Goal: Information Seeking & Learning: Check status

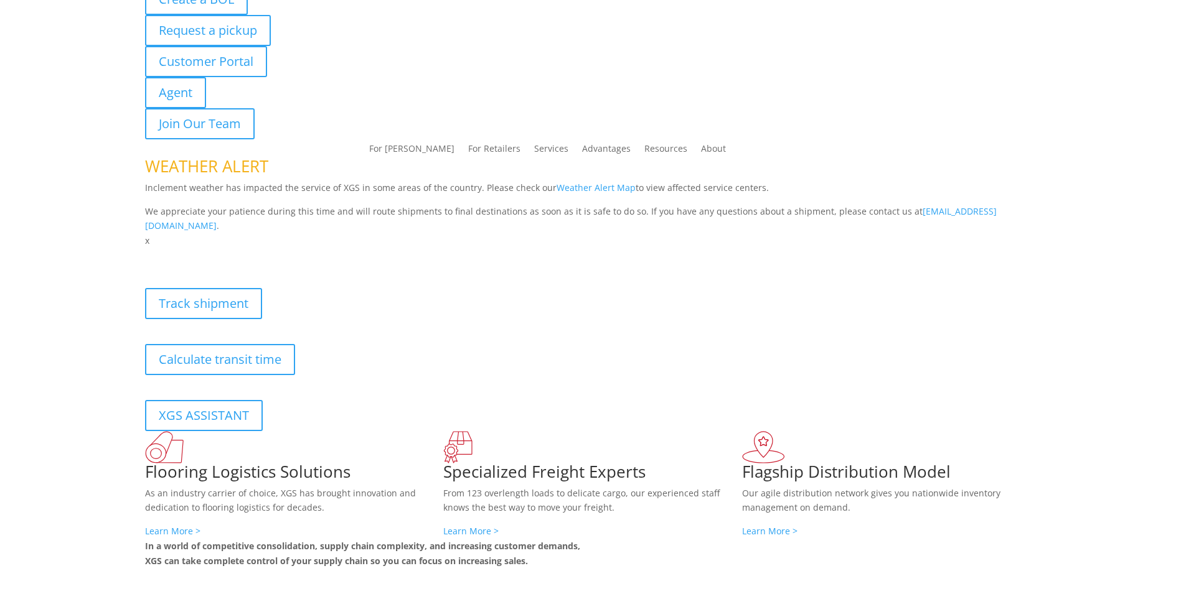
scroll to position [125, 0]
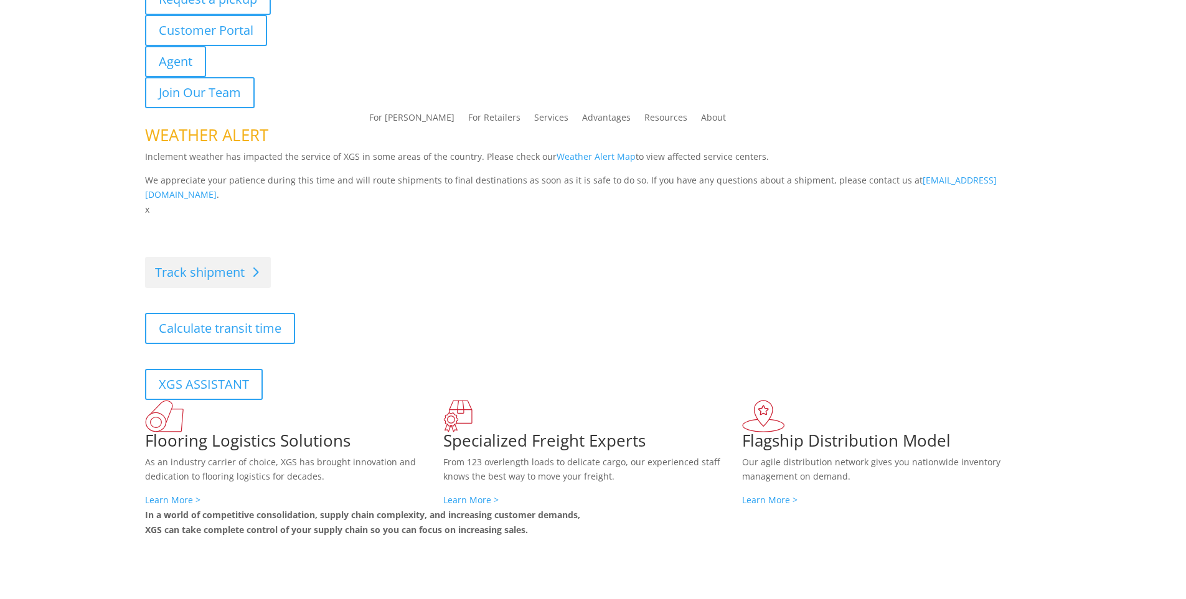
click at [228, 263] on link "Track shipment" at bounding box center [208, 272] width 126 height 31
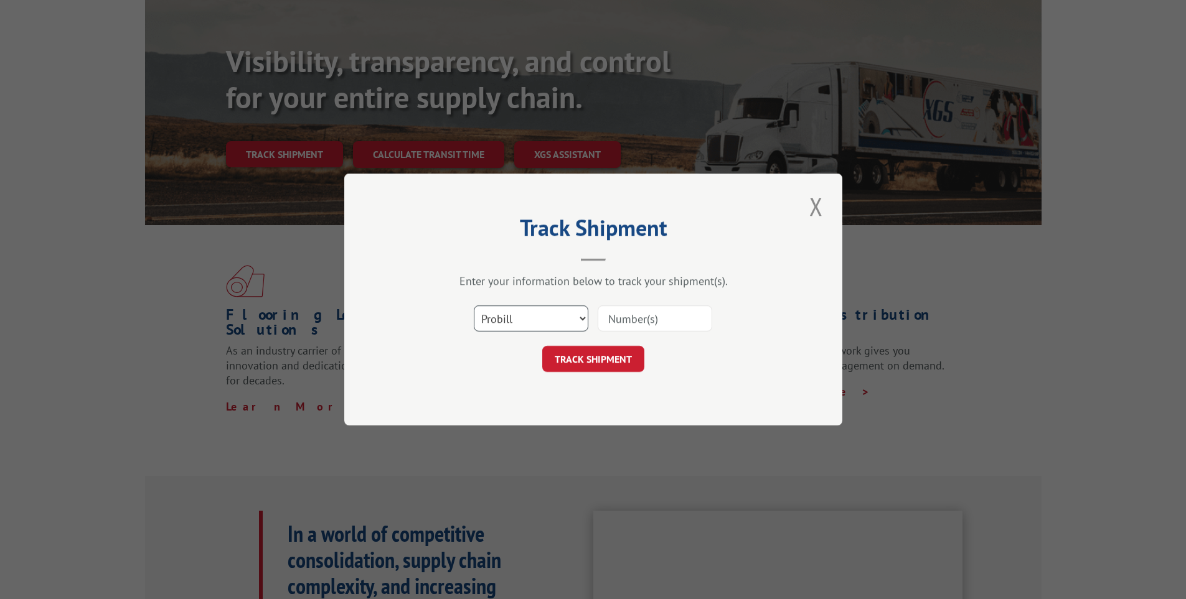
click at [550, 317] on select "Select category... Probill BOL PO" at bounding box center [531, 319] width 115 height 26
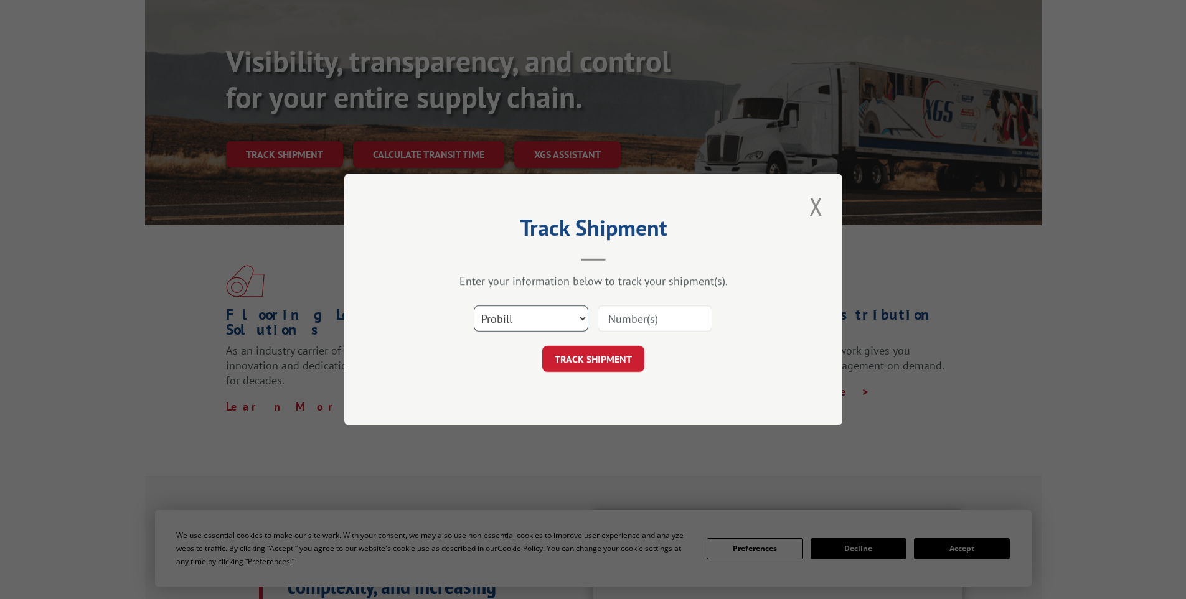
select select "bol"
click at [474, 306] on select "Select category... Probill BOL PO" at bounding box center [531, 319] width 115 height 26
click at [642, 332] on div at bounding box center [655, 318] width 115 height 29
click at [640, 318] on input at bounding box center [655, 319] width 115 height 26
paste input "3939242"
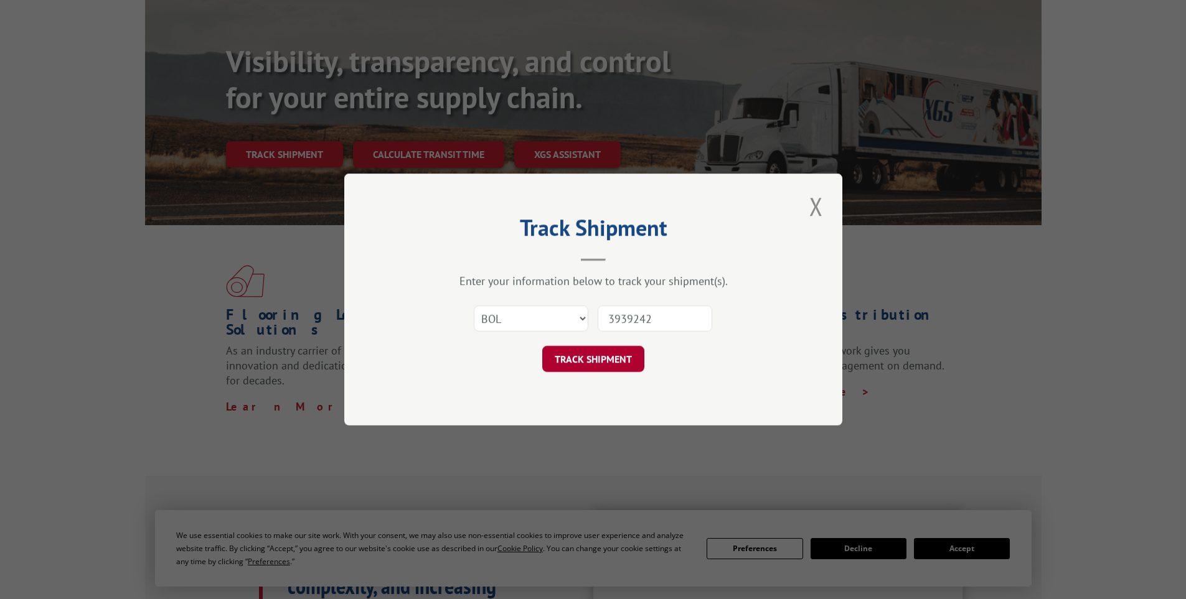
type input "3939242"
click at [613, 360] on button "TRACK SHIPMENT" at bounding box center [593, 359] width 102 height 26
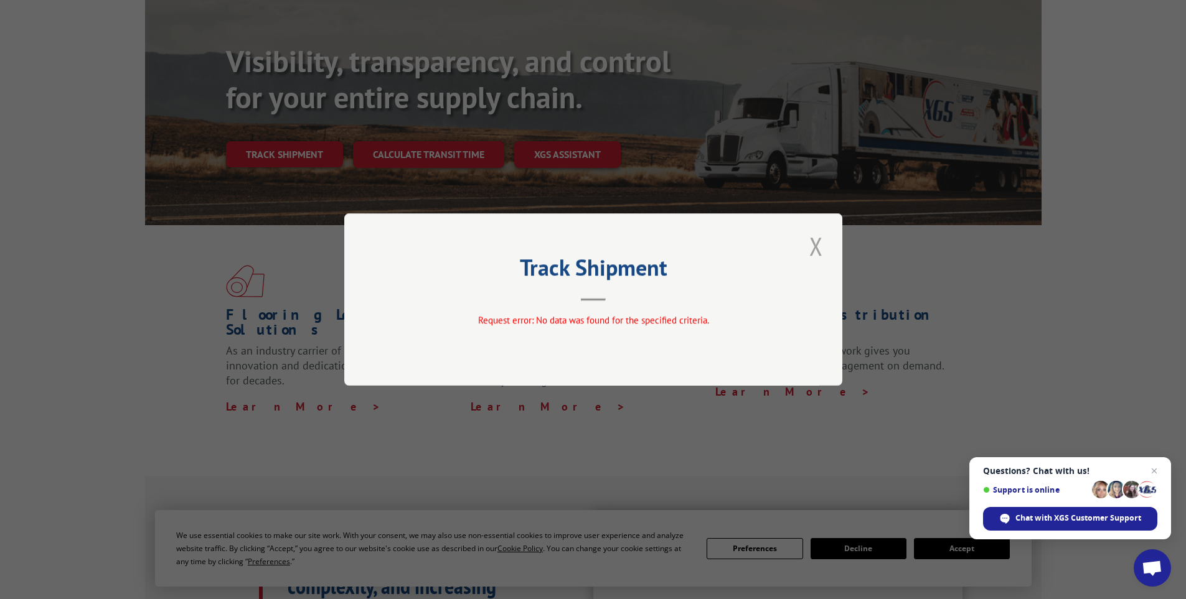
click at [824, 245] on button "Close modal" at bounding box center [816, 246] width 21 height 34
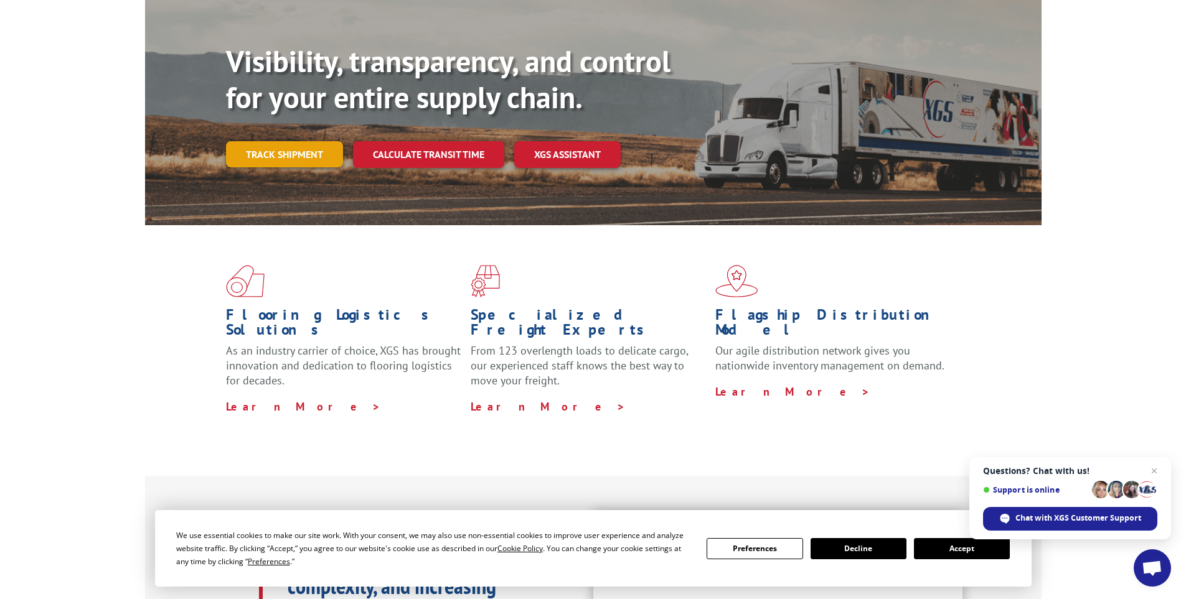
click at [304, 141] on link "Track shipment" at bounding box center [284, 154] width 117 height 26
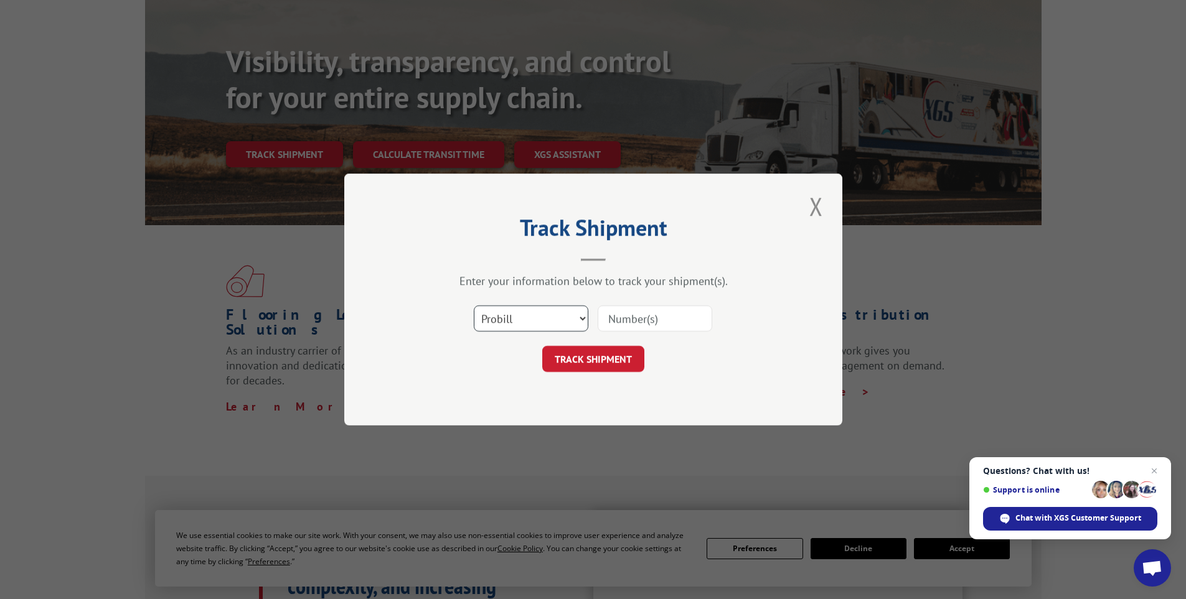
click at [563, 319] on select "Select category... Probill BOL PO" at bounding box center [531, 319] width 115 height 26
select select "po"
click at [474, 306] on select "Select category... Probill BOL PO" at bounding box center [531, 319] width 115 height 26
click at [619, 321] on input at bounding box center [655, 319] width 115 height 26
type input "07514131"
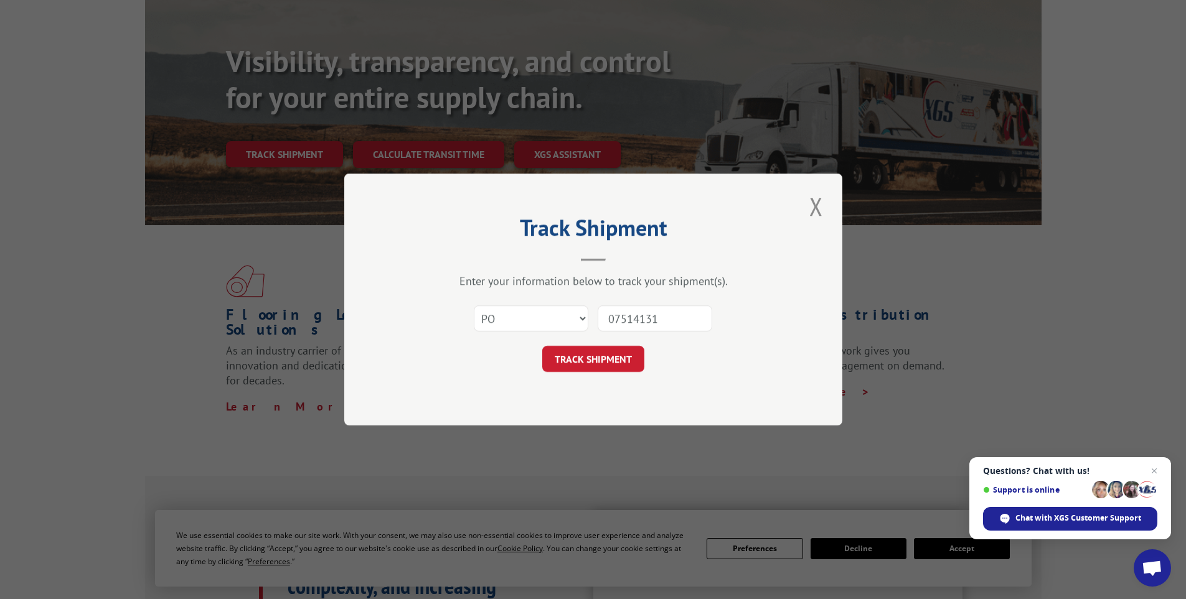
click at [542, 346] on button "TRACK SHIPMENT" at bounding box center [593, 359] width 102 height 26
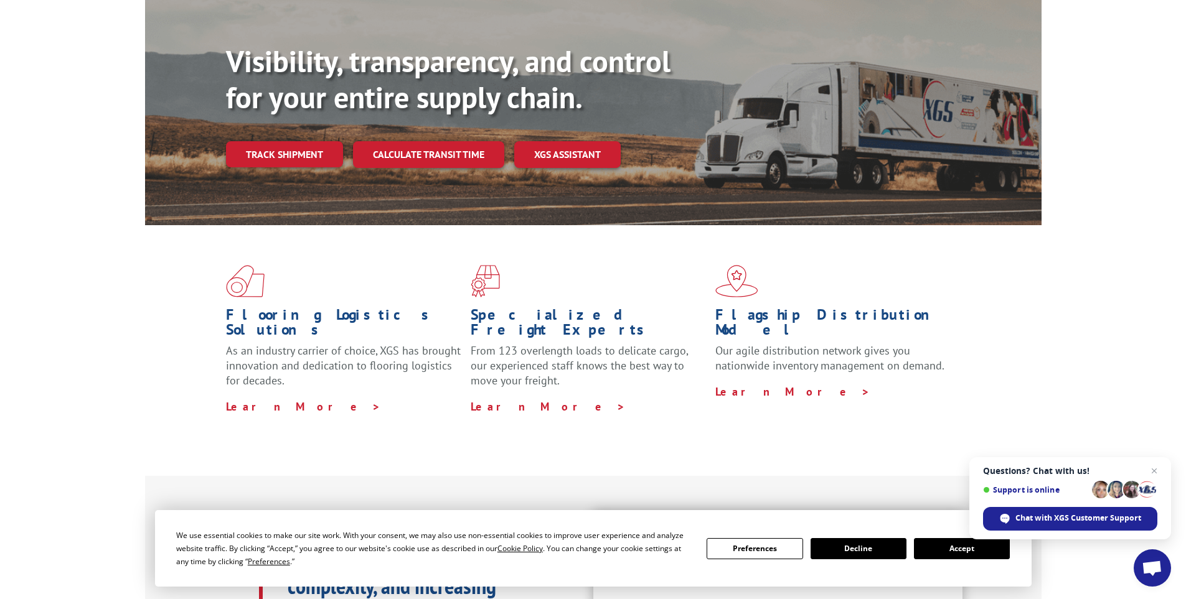
scroll to position [0, 0]
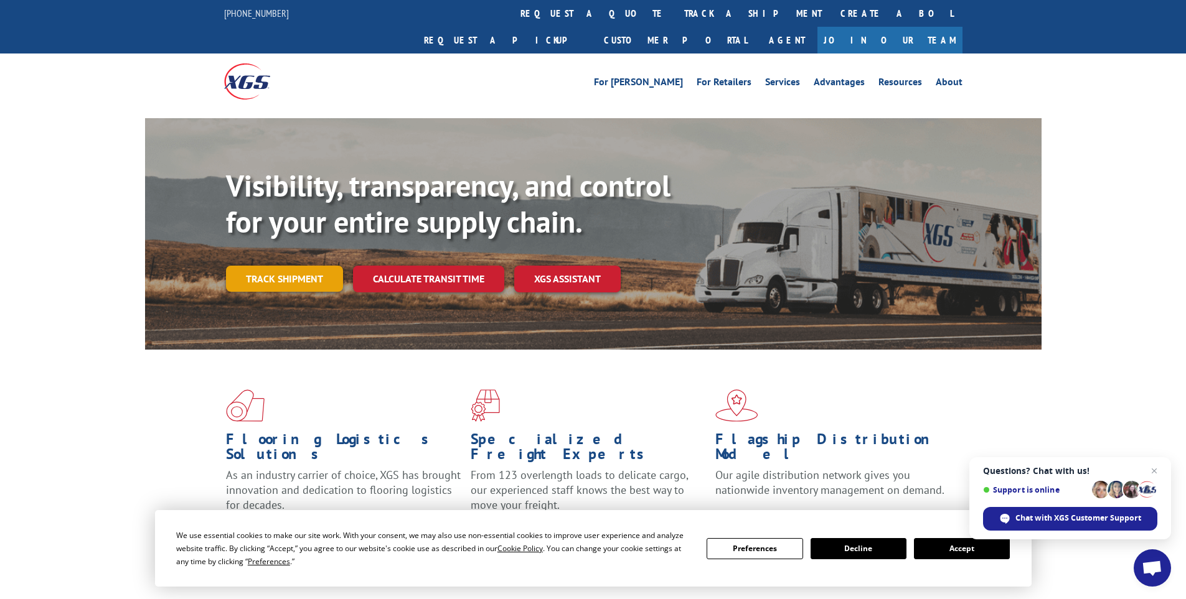
click at [307, 266] on link "Track shipment" at bounding box center [284, 279] width 117 height 26
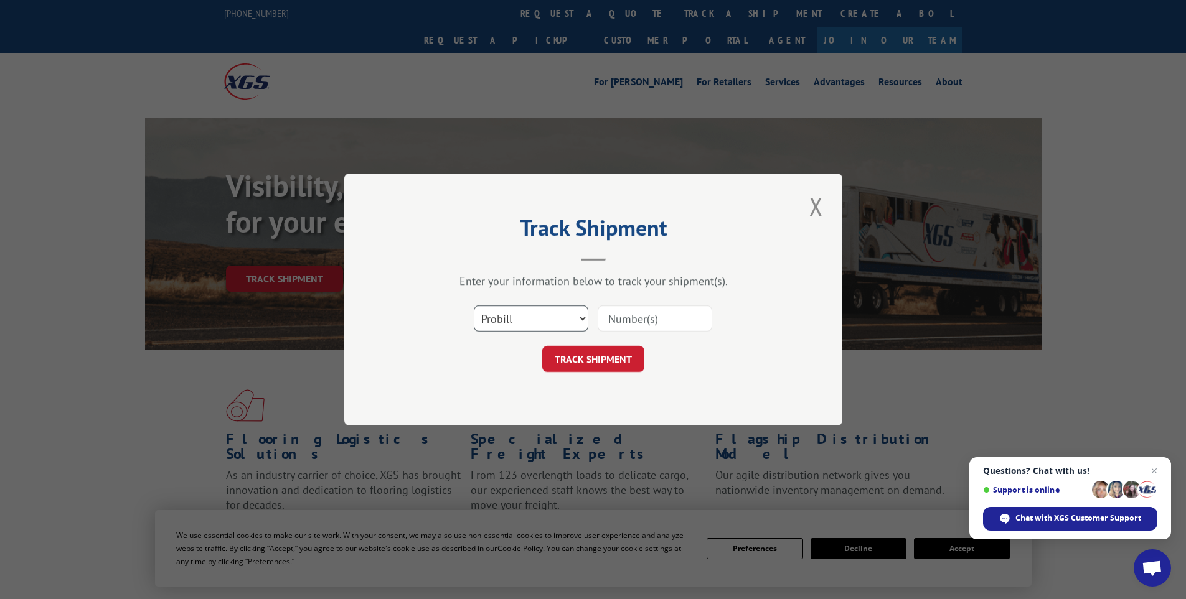
click at [558, 326] on select "Select category... Probill BOL PO" at bounding box center [531, 319] width 115 height 26
click at [474, 306] on select "Select category... Probill BOL PO" at bounding box center [531, 319] width 115 height 26
click at [609, 320] on input at bounding box center [655, 319] width 115 height 26
paste input "3939242"
type input "3939242"
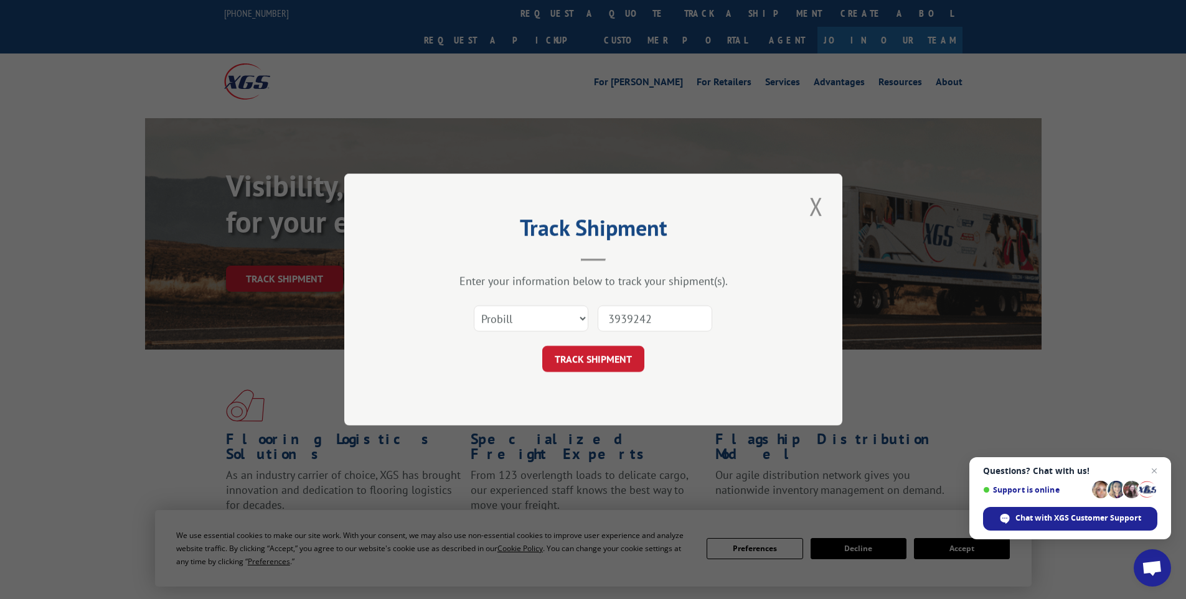
click button "TRACK SHIPMENT" at bounding box center [593, 359] width 102 height 26
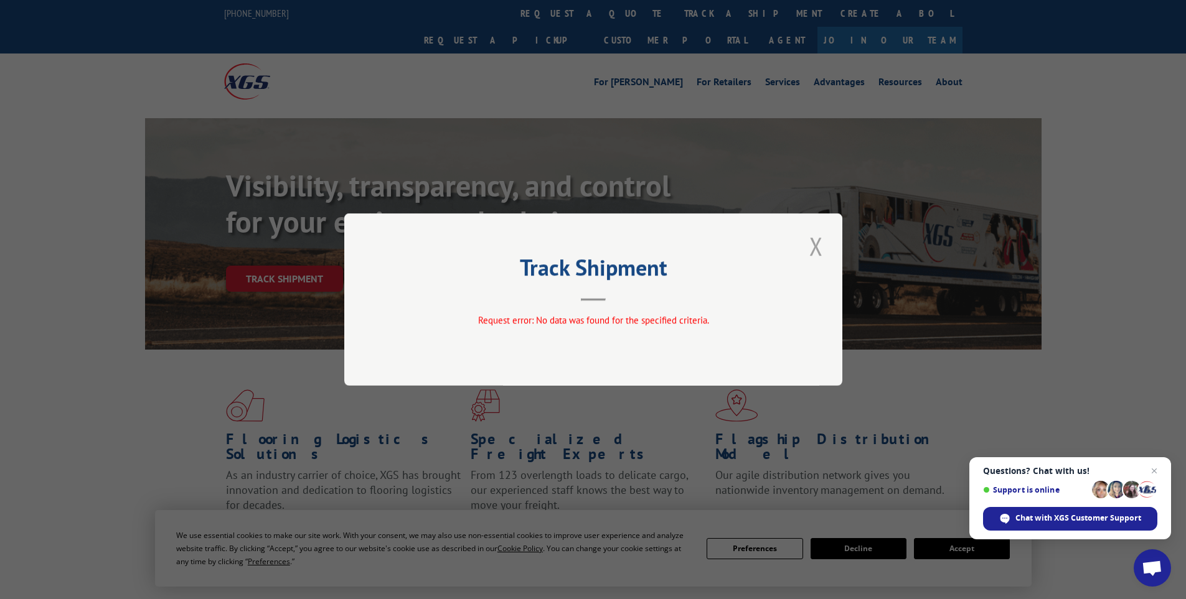
click at [810, 246] on button "Close modal" at bounding box center [816, 246] width 21 height 34
